Goal: Transaction & Acquisition: Book appointment/travel/reservation

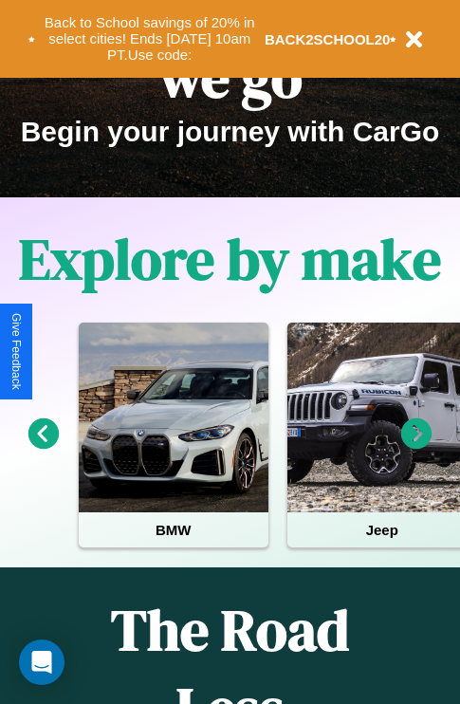
scroll to position [292, 0]
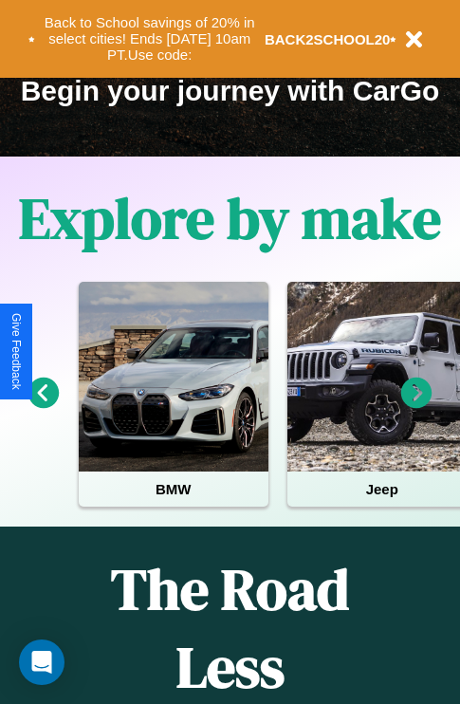
click at [417, 406] on icon at bounding box center [417, 393] width 31 height 31
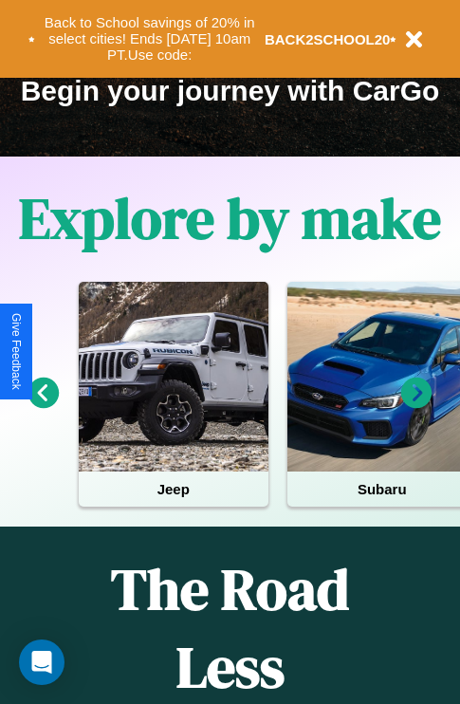
click at [417, 406] on icon at bounding box center [417, 393] width 31 height 31
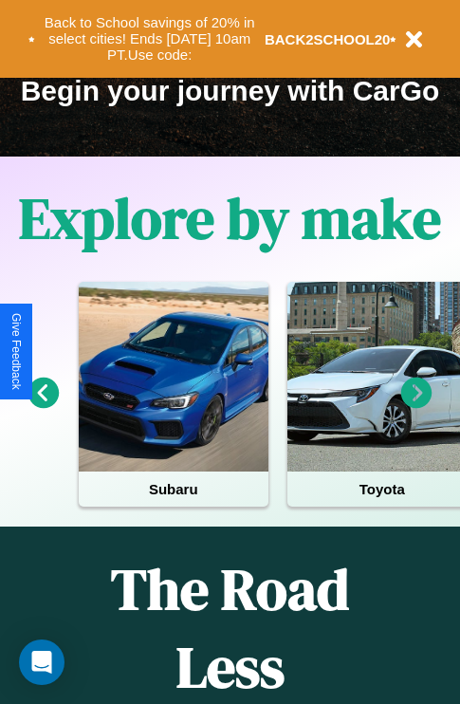
click at [417, 406] on icon at bounding box center [417, 393] width 31 height 31
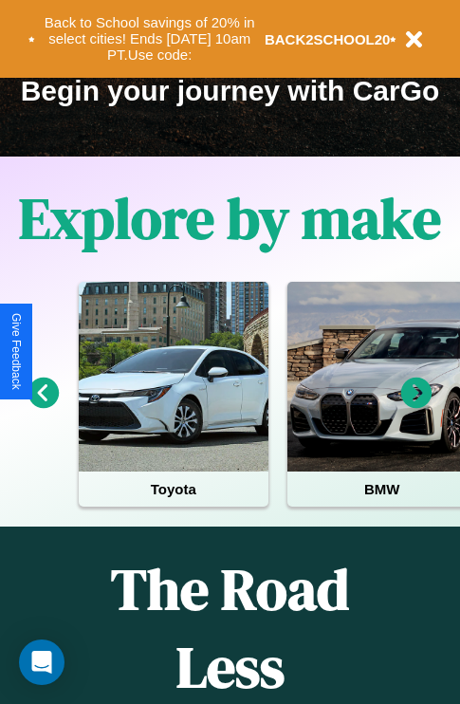
click at [417, 406] on icon at bounding box center [417, 393] width 31 height 31
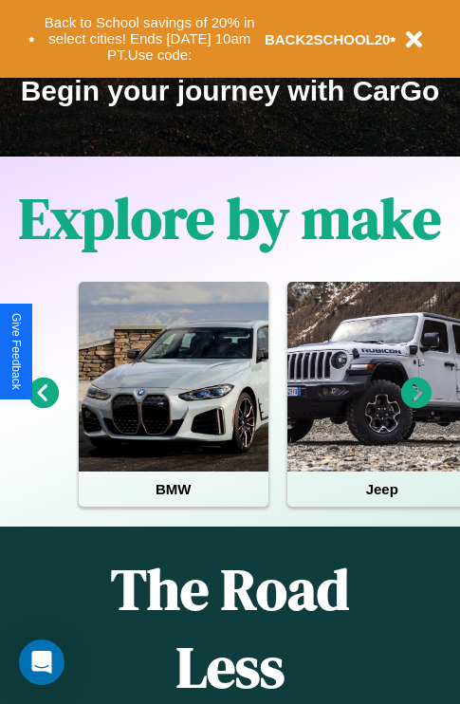
click at [417, 406] on icon at bounding box center [417, 393] width 31 height 31
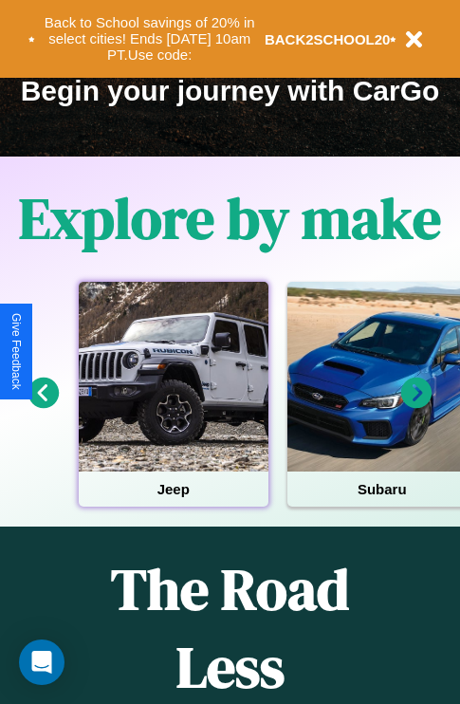
click at [173, 406] on div at bounding box center [174, 377] width 190 height 190
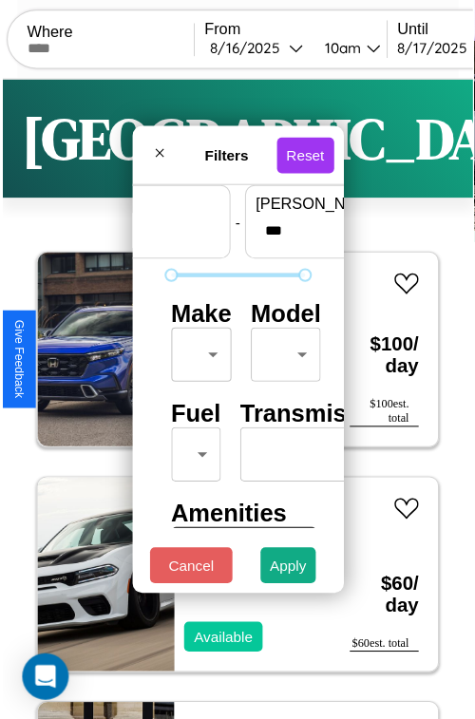
scroll to position [56, 0]
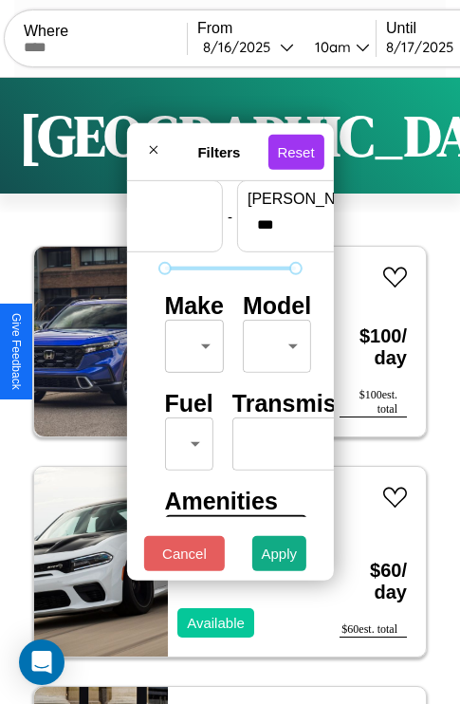
click at [191, 342] on body "CarGo Where From [DATE] 10am Until [DATE] 10am Become a Host Login Sign Up Toky…" at bounding box center [230, 391] width 460 height 783
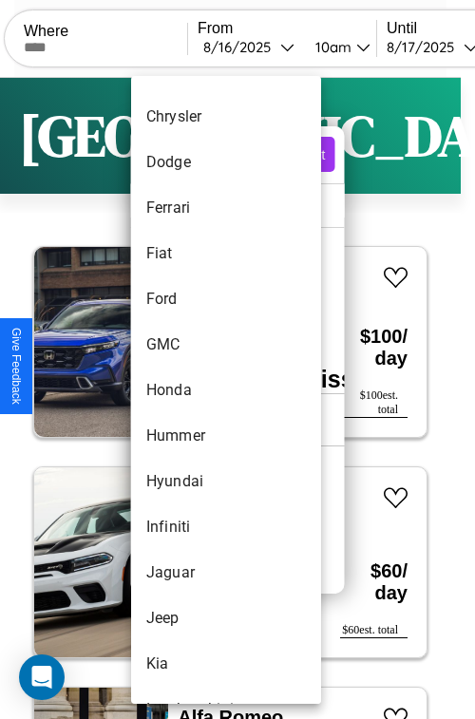
scroll to position [446, 0]
click at [190, 389] on li "Honda" at bounding box center [226, 389] width 190 height 46
type input "*****"
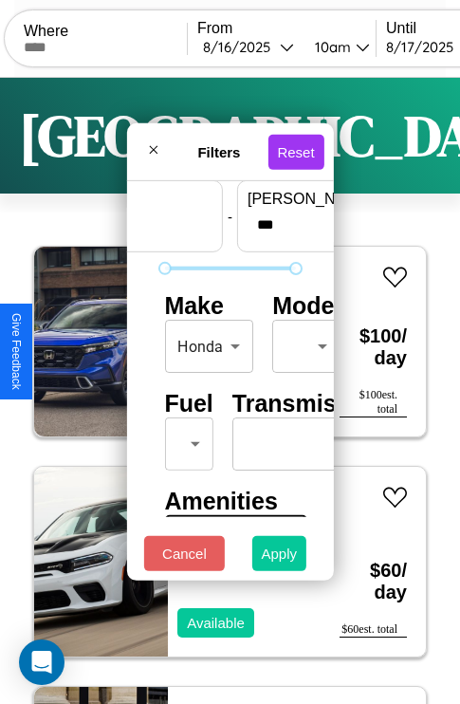
click at [280, 558] on button "Apply" at bounding box center [279, 553] width 55 height 35
